Goal: Information Seeking & Learning: Learn about a topic

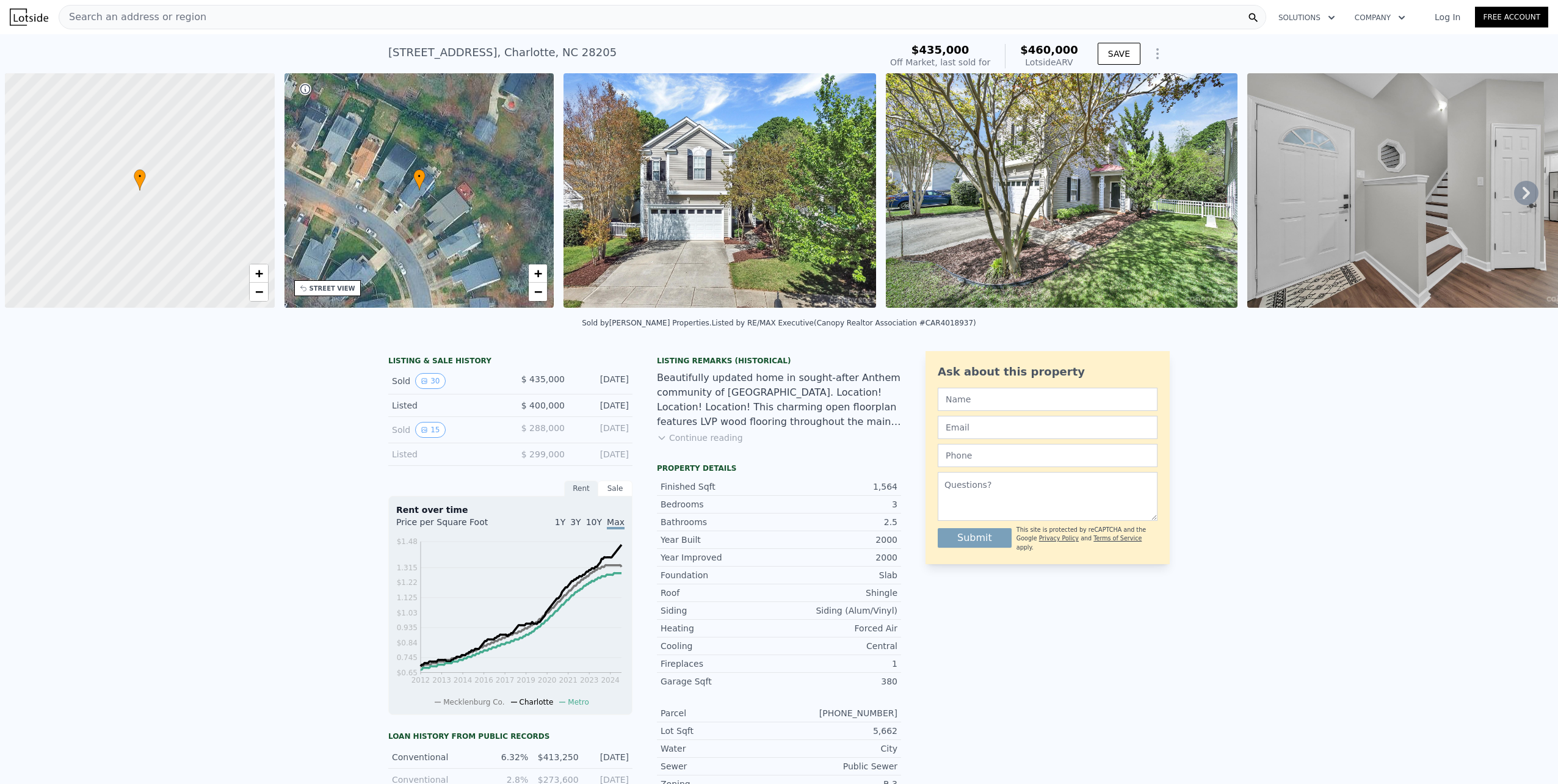
select select "30"
click at [602, 56] on div "[STREET_ADDRESS] Sold [DATE] for $435k (~ARV $460k )" at bounding box center [632, 56] width 488 height 34
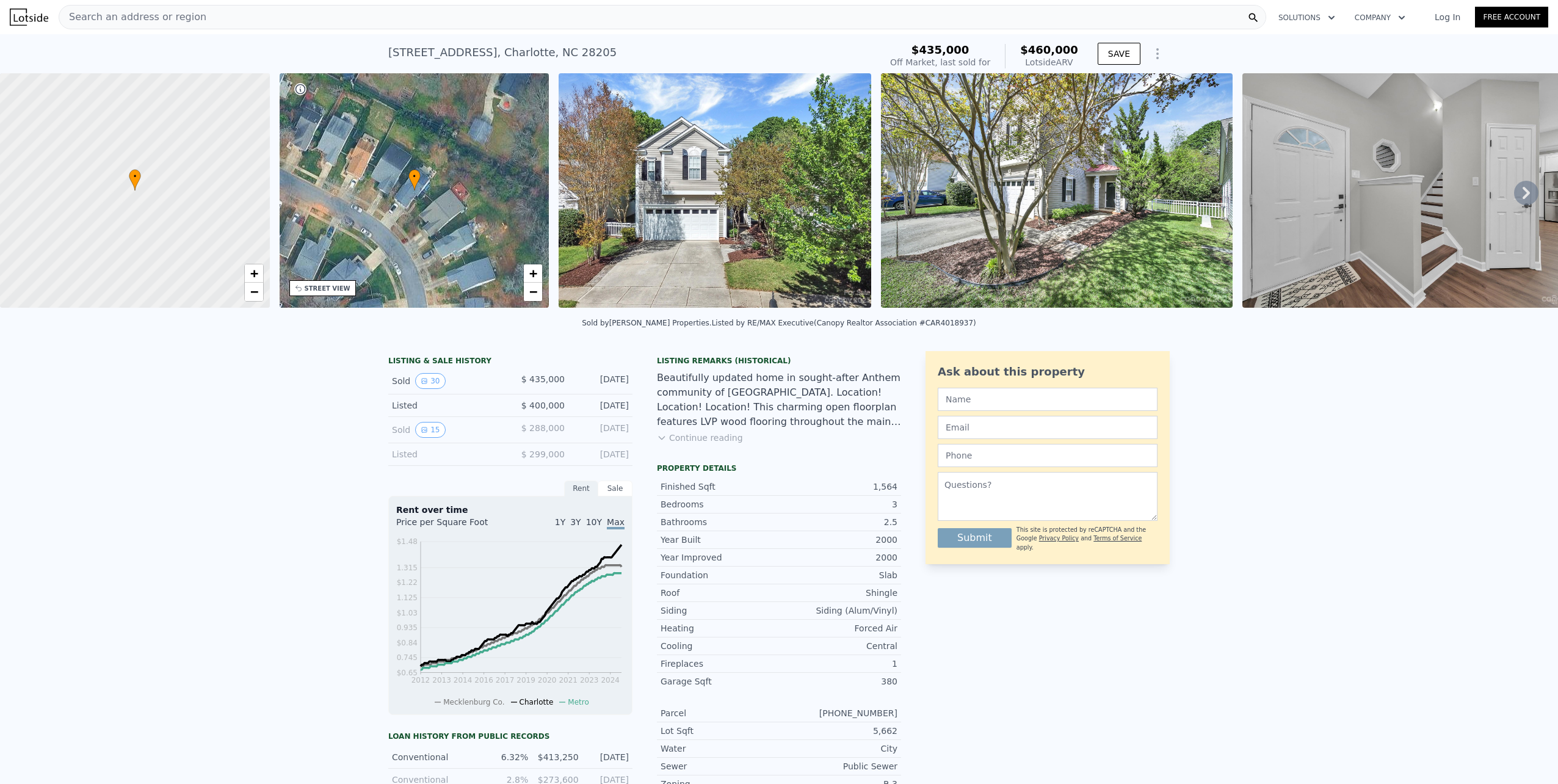
click at [608, 42] on div "[STREET_ADDRESS] Sold [DATE] for $435k (~ARV $460k )" at bounding box center [632, 56] width 488 height 34
click at [1148, 13] on div "Search an address or region" at bounding box center [662, 16] width 1207 height 24
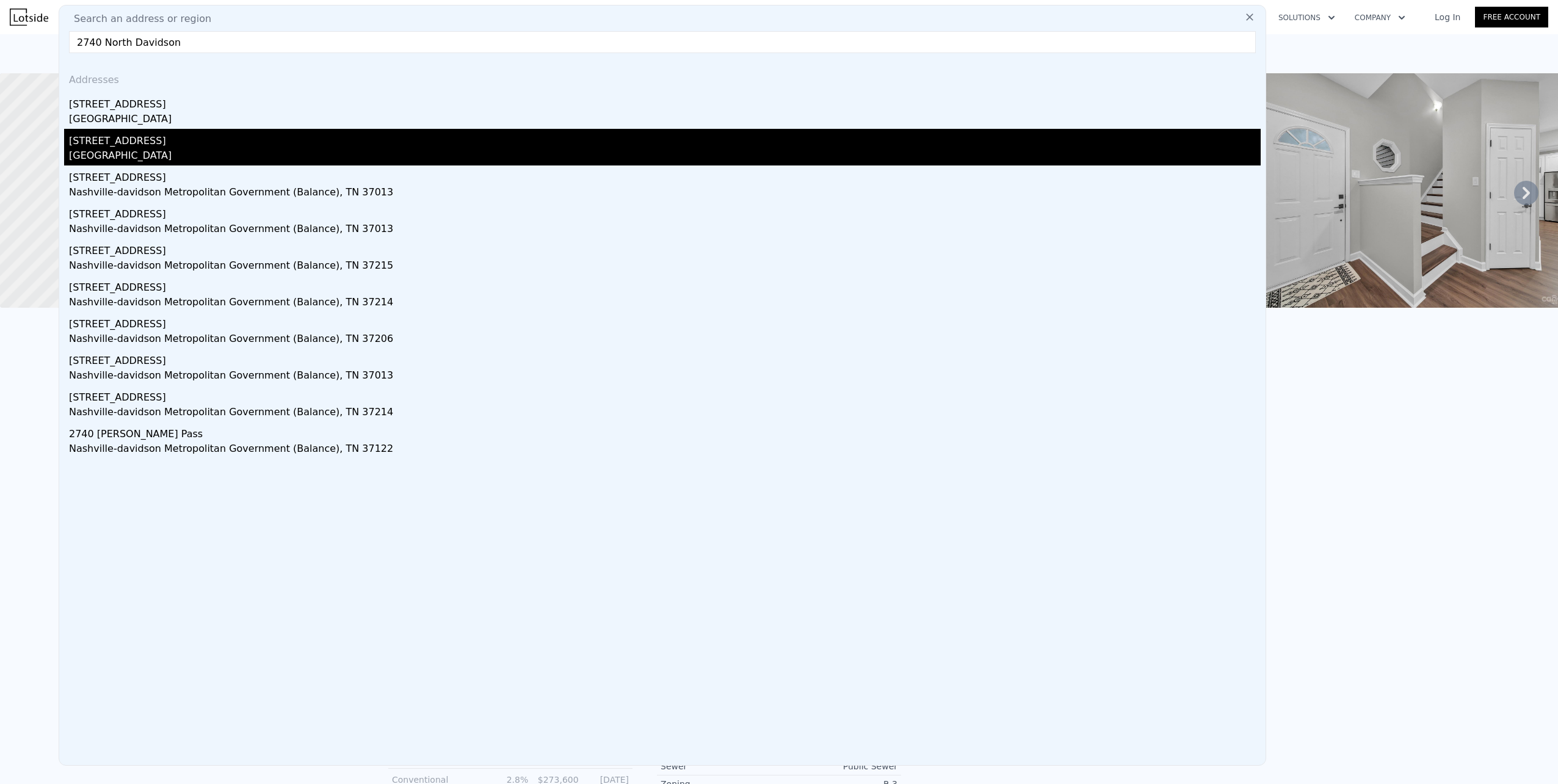
type input "2740 North Davidson"
click at [199, 138] on div "[STREET_ADDRESS]" at bounding box center [665, 139] width 1192 height 19
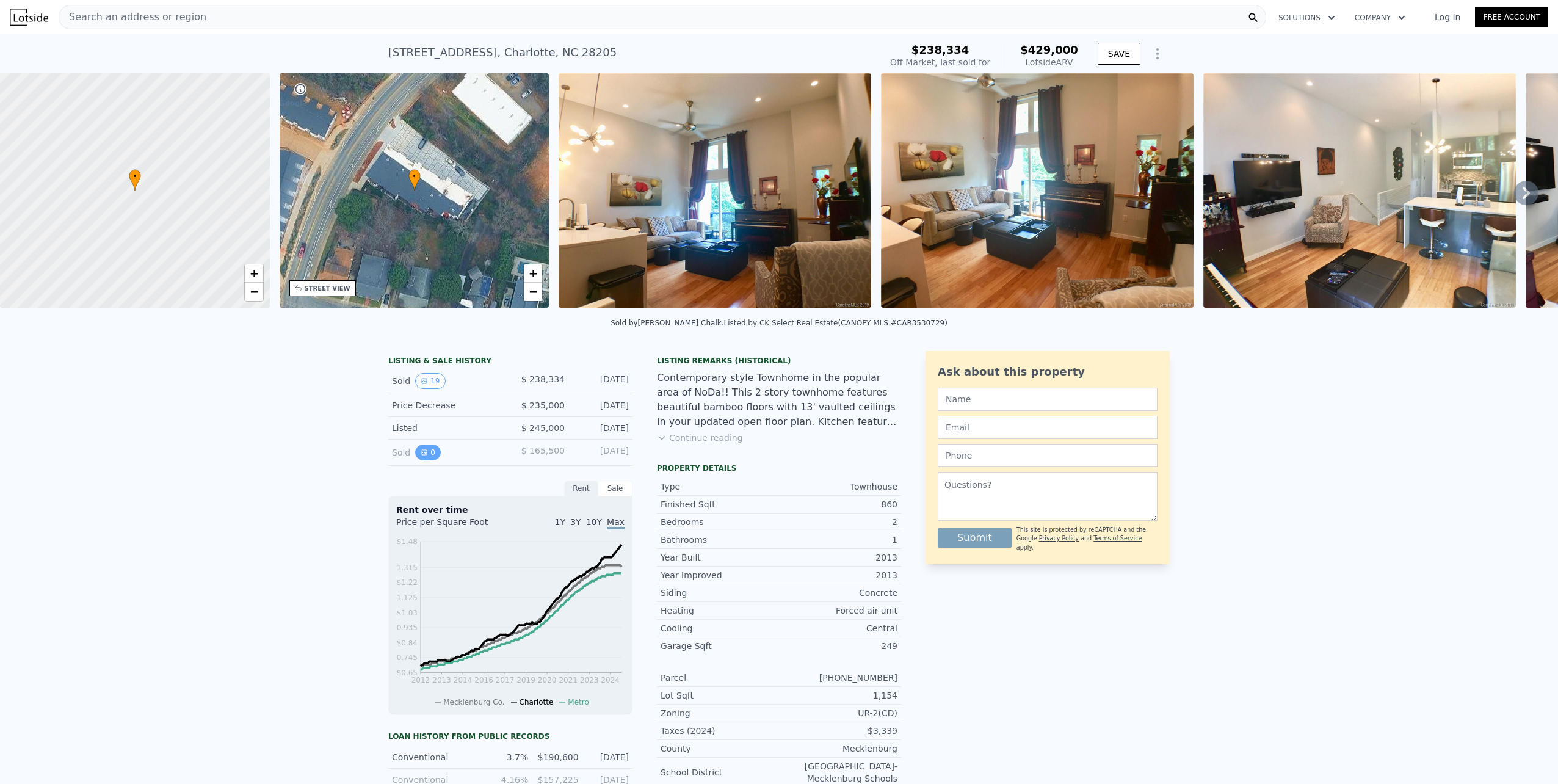
click at [423, 460] on button "0" at bounding box center [428, 452] width 26 height 15
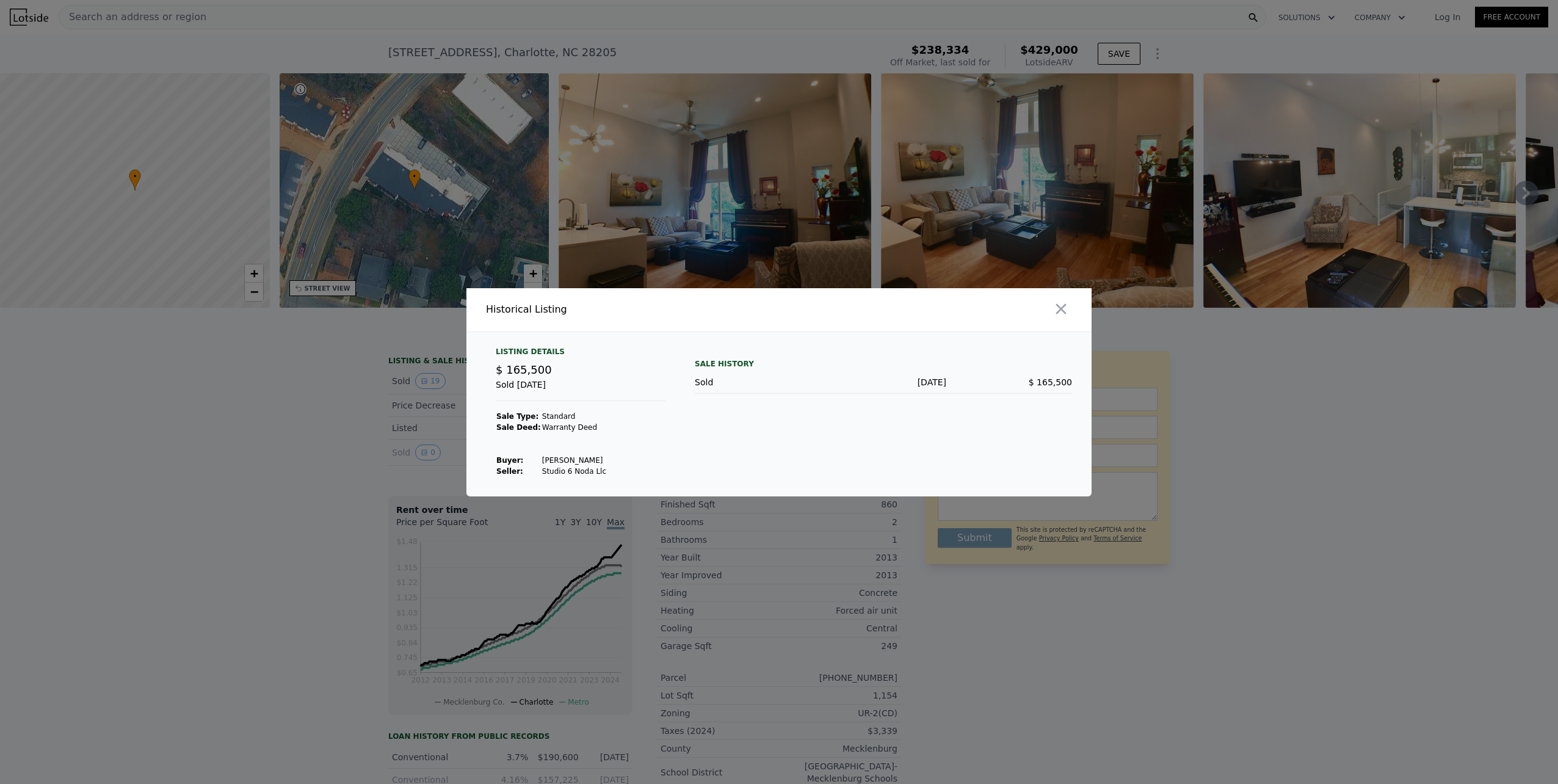
click at [698, 428] on div "Sale History Sold [DATE] $ 165,500" at bounding box center [884, 411] width 378 height 130
click at [1061, 302] on icon "button" at bounding box center [1062, 309] width 17 height 17
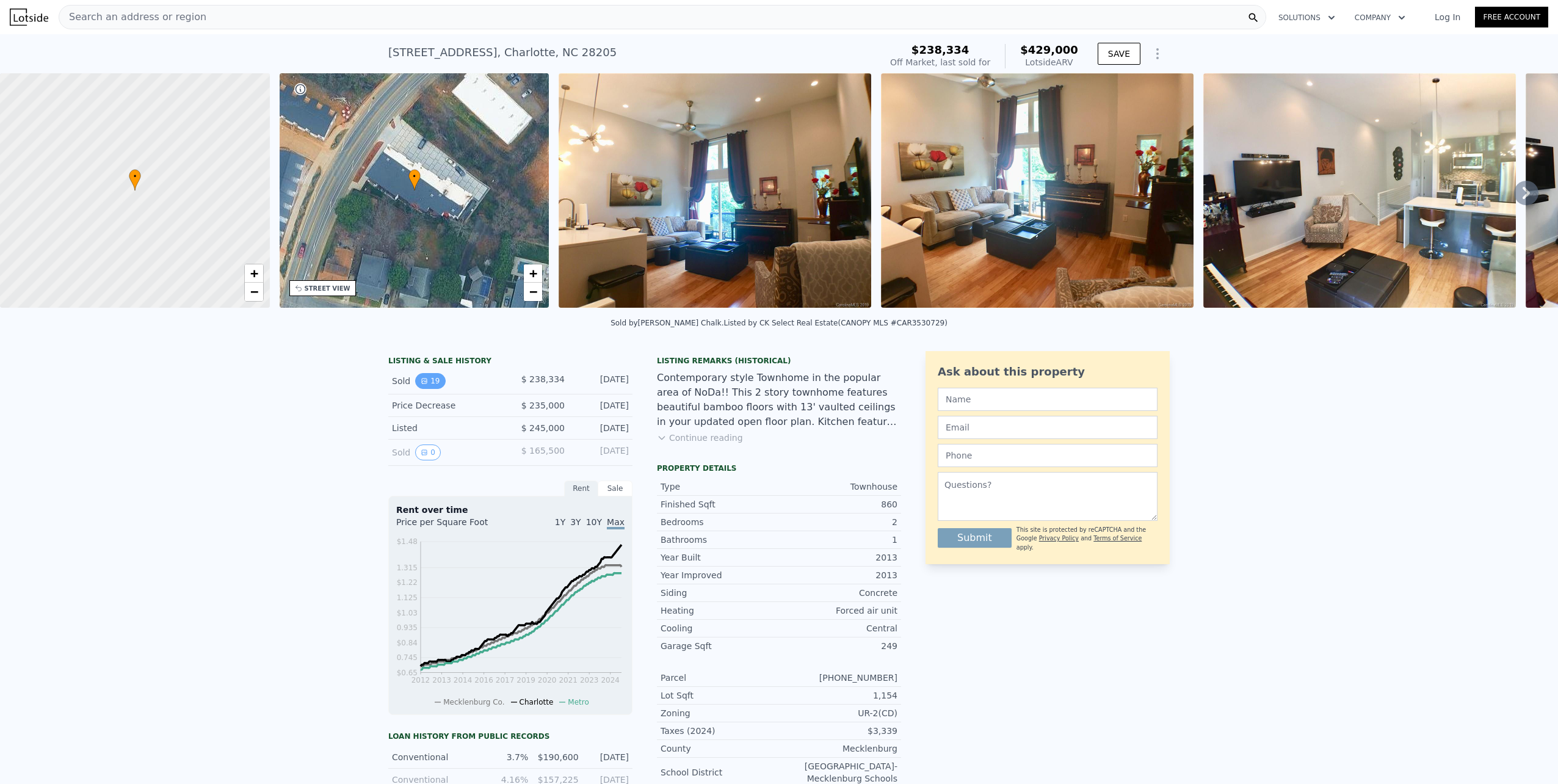
click at [421, 382] on button "19" at bounding box center [430, 380] width 30 height 15
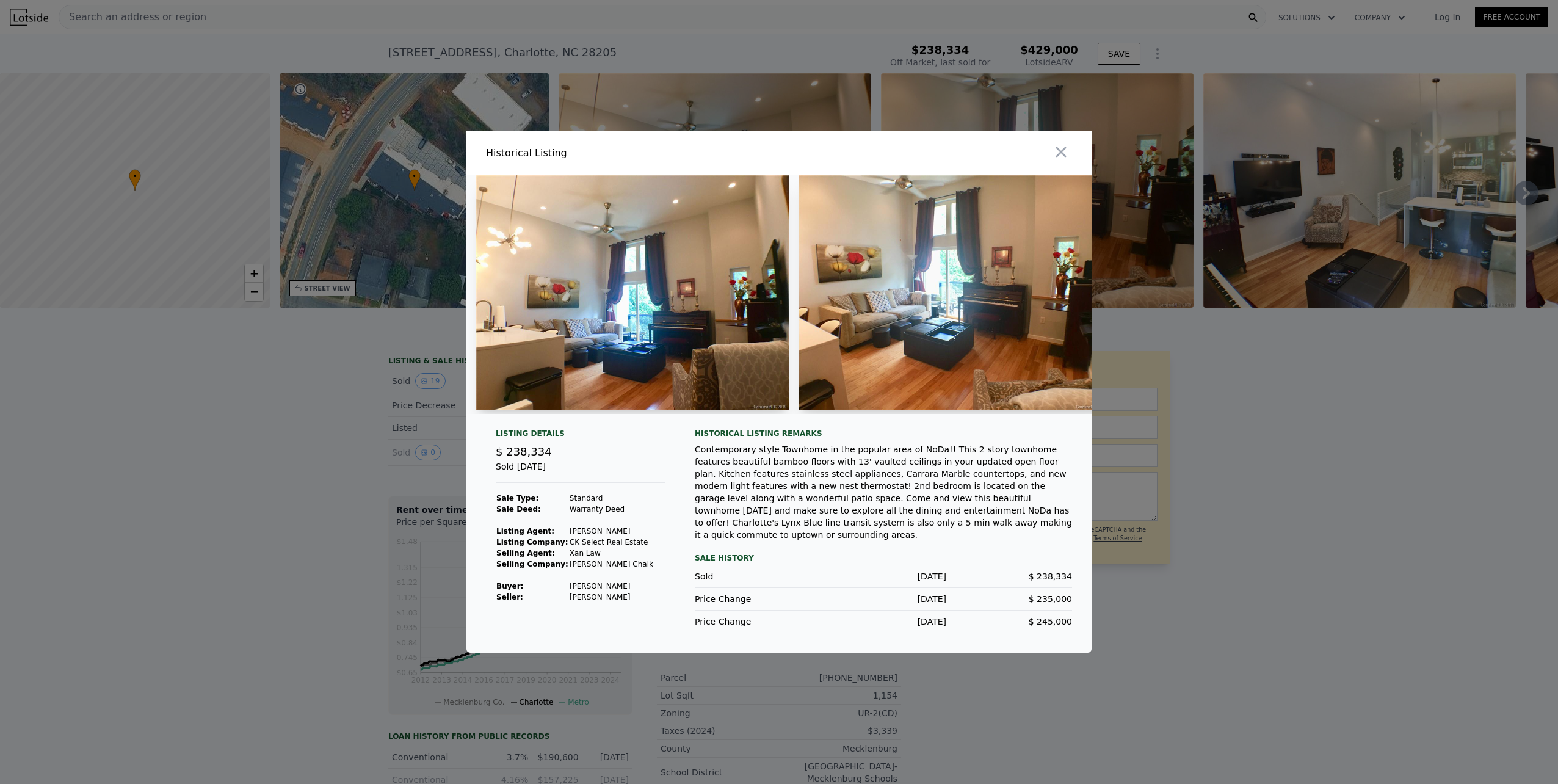
click at [576, 591] on td "[PERSON_NAME]" at bounding box center [612, 586] width 85 height 11
drag, startPoint x: 576, startPoint y: 595, endPoint x: 644, endPoint y: 594, distance: 68.0
click at [644, 594] on div "Listing Details $ 238,334 Sold [DATE] Sale Type: Standard Sale Deed: Warranty D…" at bounding box center [580, 531] width 189 height 204
click at [255, 499] on div at bounding box center [779, 392] width 1558 height 784
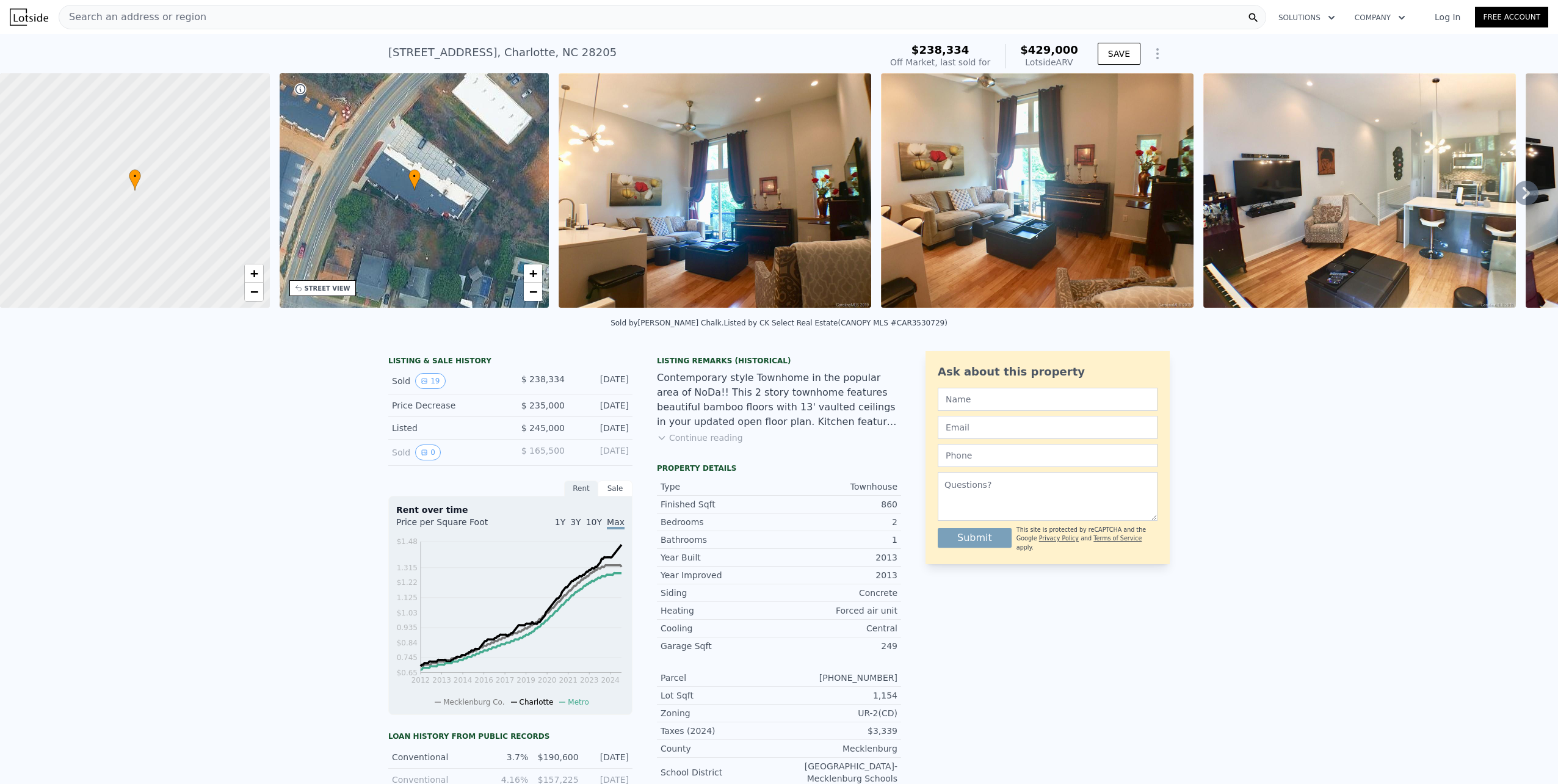
click at [581, 496] on div "Rent" at bounding box center [581, 488] width 34 height 15
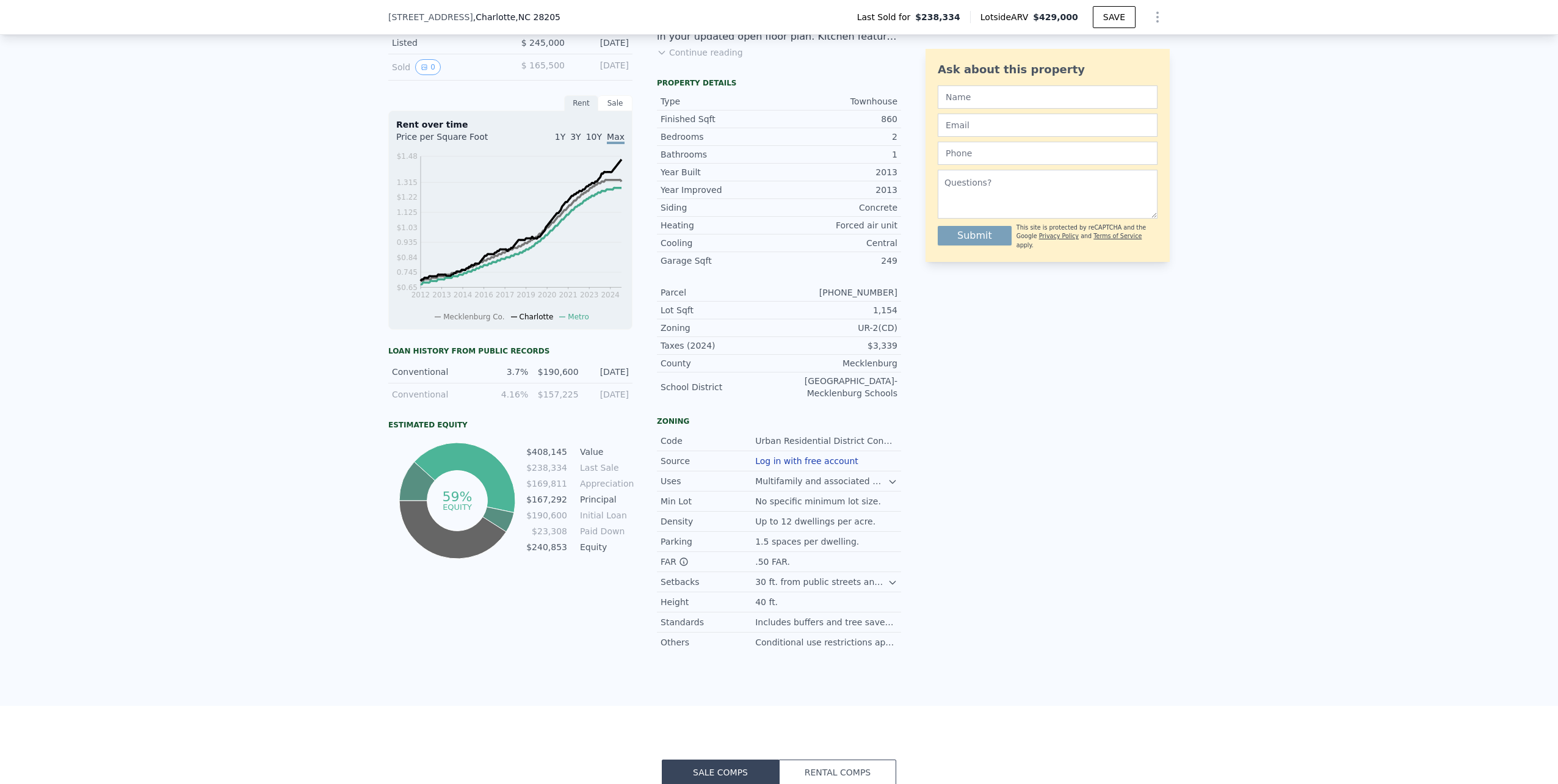
scroll to position [403, 0]
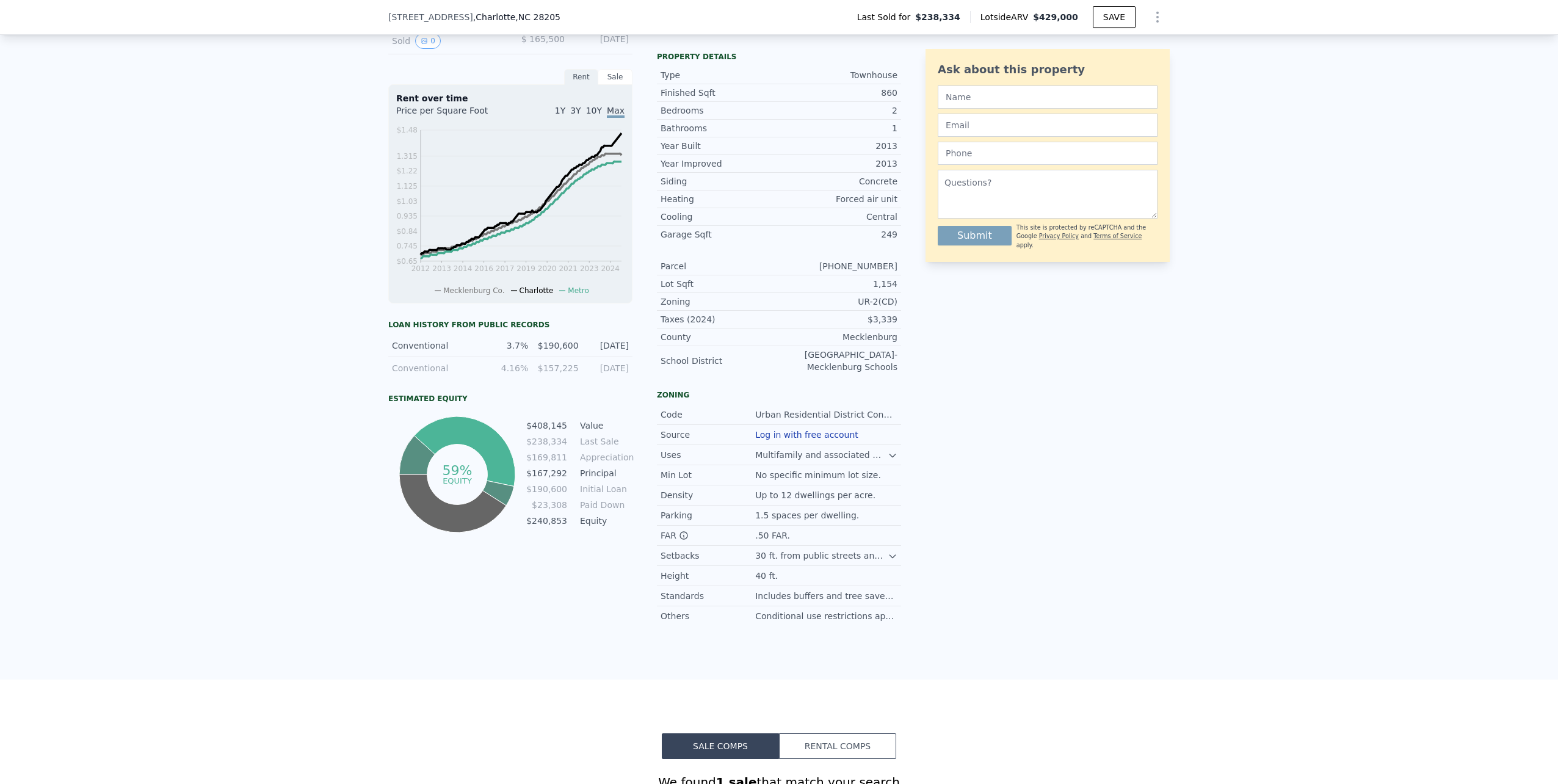
click at [298, 307] on div "LISTING & SALE HISTORY Sold 19 $ 238,334 [DATE] Price Decrease $ 235,000 [DATE]…" at bounding box center [779, 304] width 1558 height 749
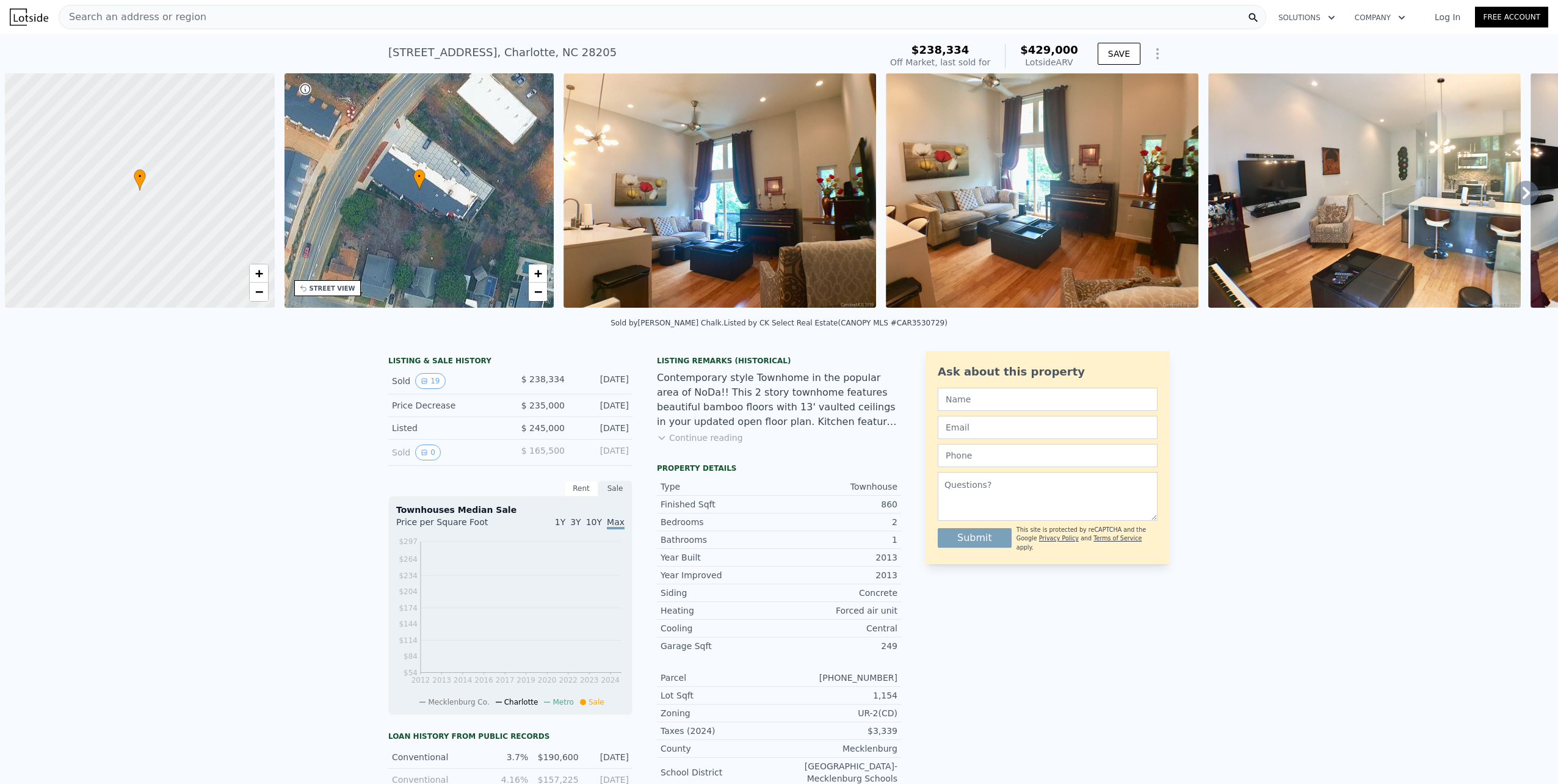
scroll to position [0, 5]
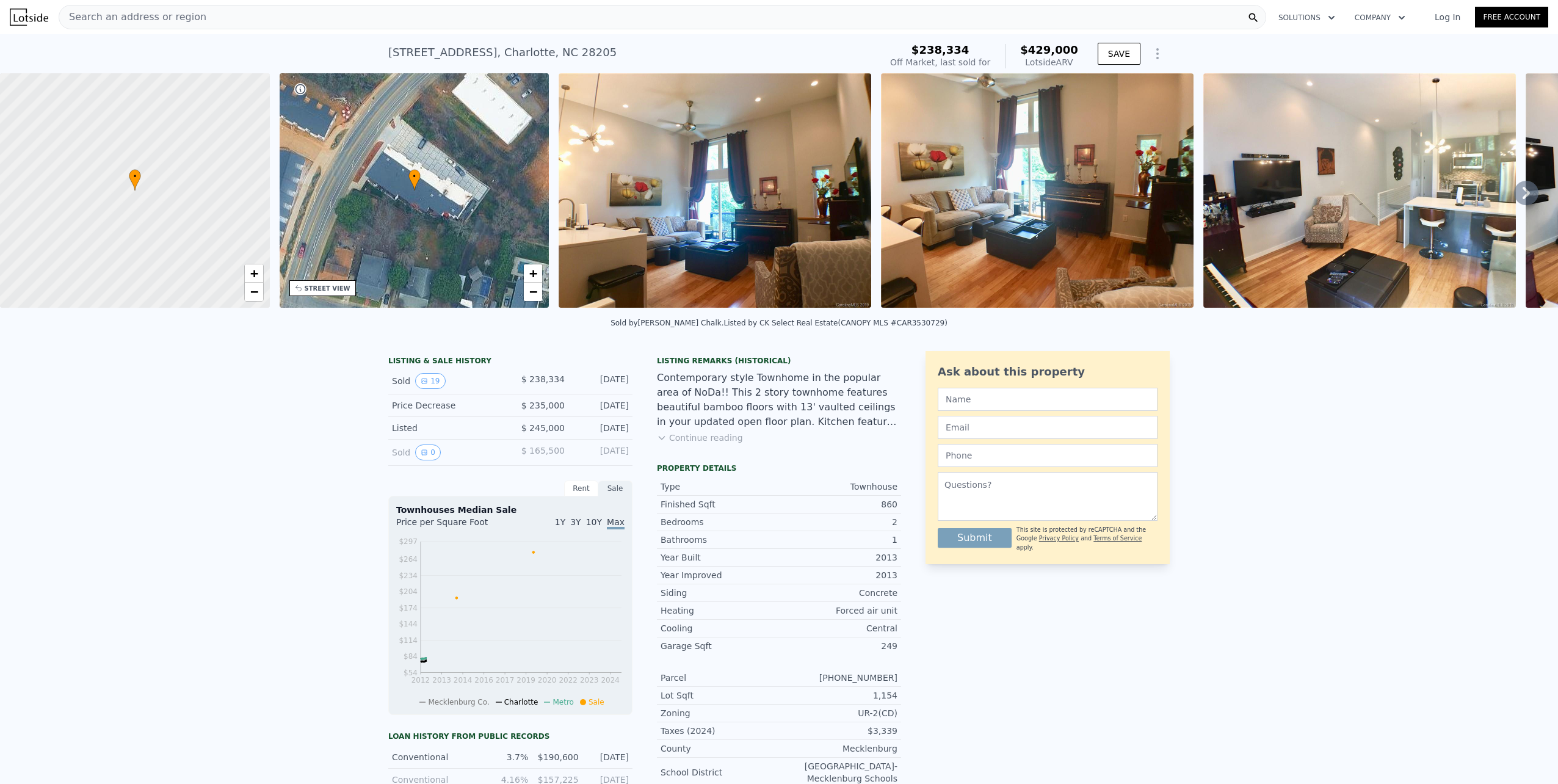
click at [569, 24] on div "Search an address or region" at bounding box center [662, 16] width 1207 height 24
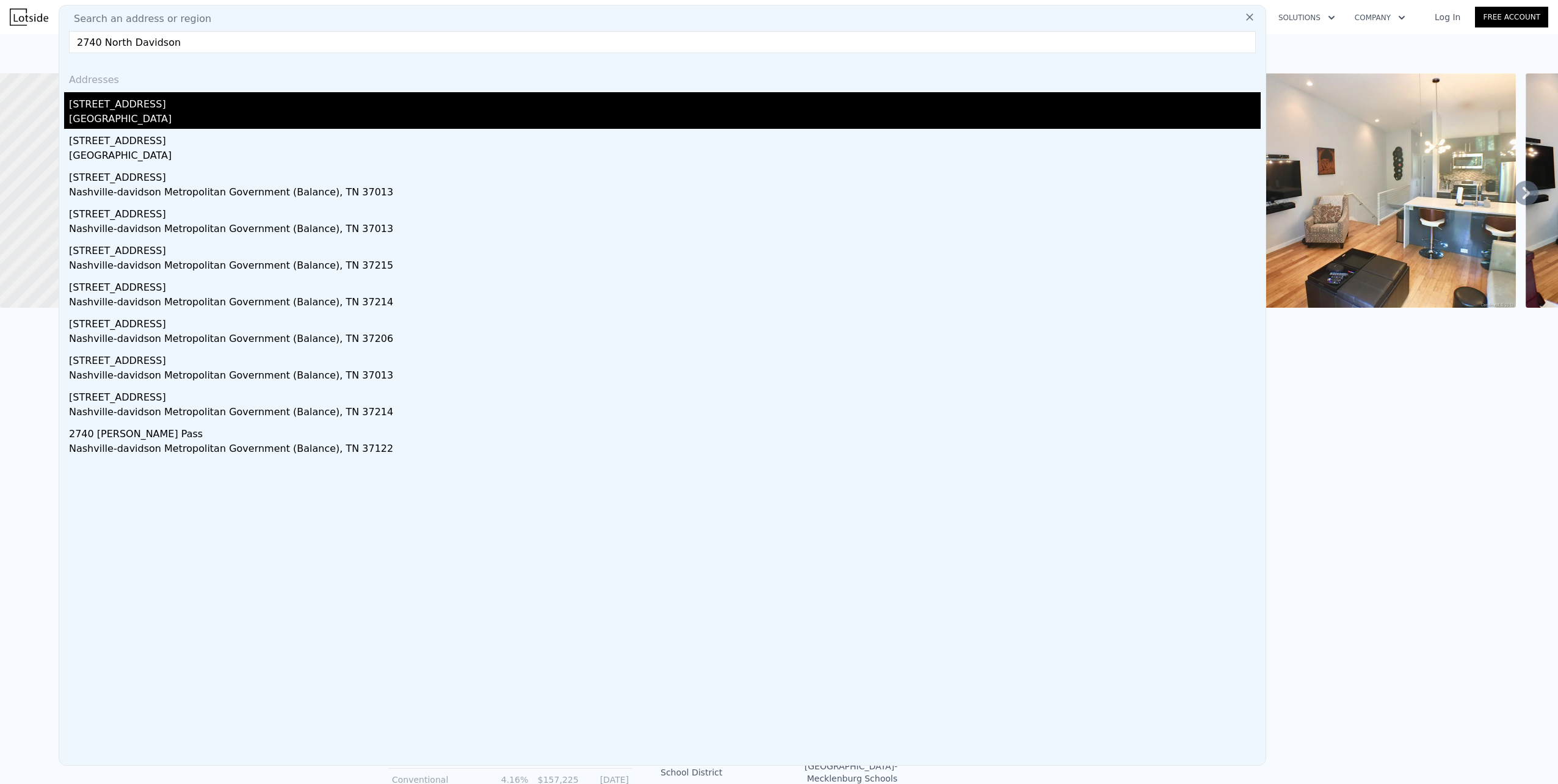
type input "2740 North Davidson"
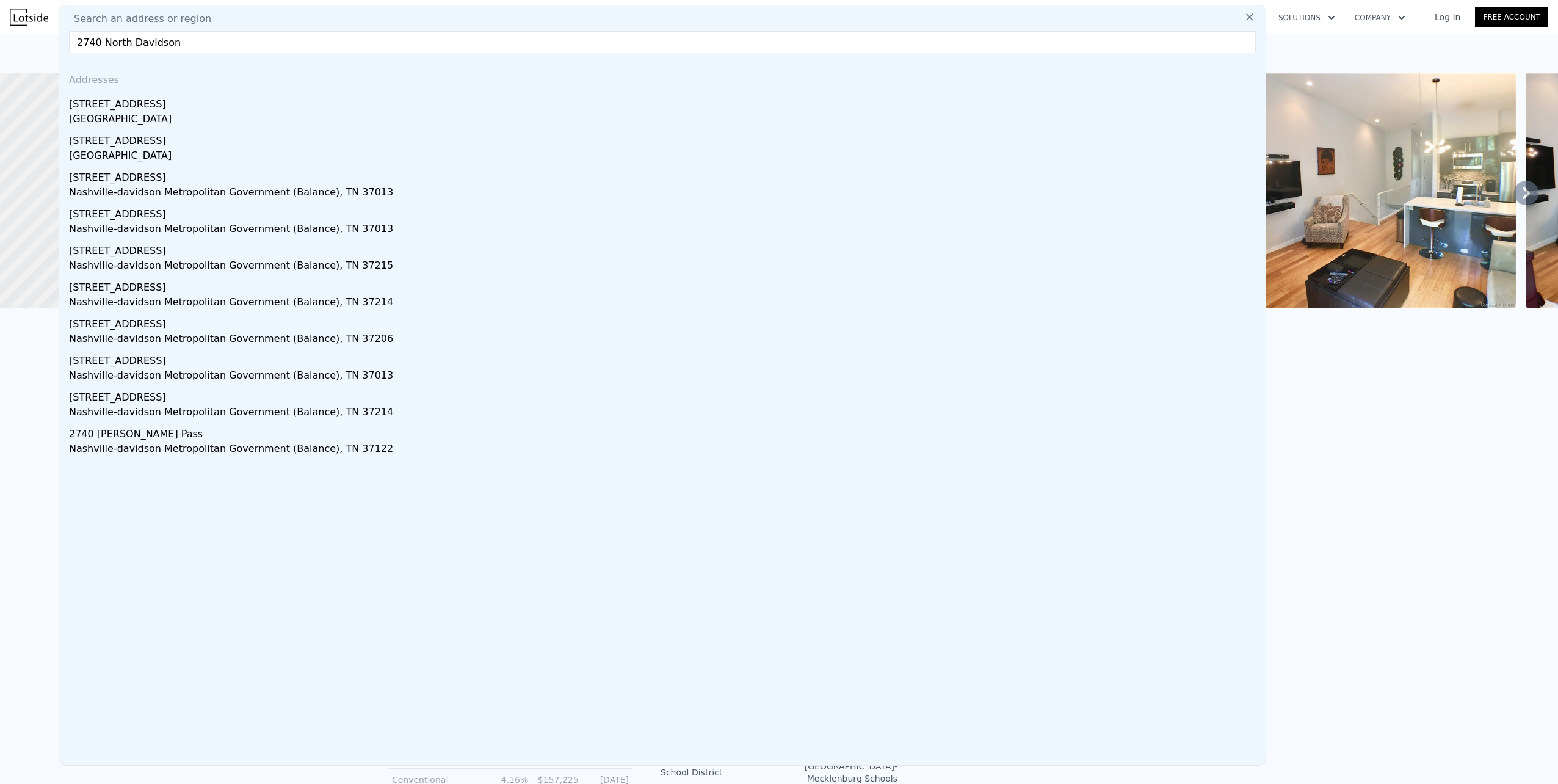
drag, startPoint x: 274, startPoint y: 118, endPoint x: 326, endPoint y: 141, distance: 56.9
click at [275, 118] on div "[GEOGRAPHIC_DATA]" at bounding box center [665, 120] width 1192 height 17
